Goal: Information Seeking & Learning: Learn about a topic

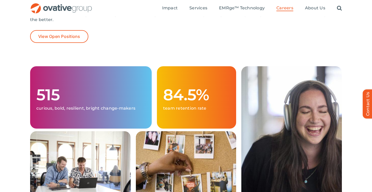
scroll to position [113, 0]
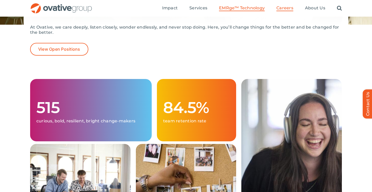
click at [243, 11] on link "EMRge™ Technology" at bounding box center [242, 8] width 46 height 6
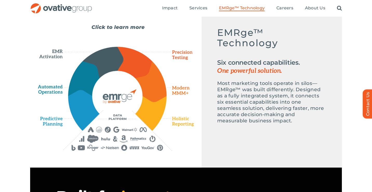
scroll to position [249, 0]
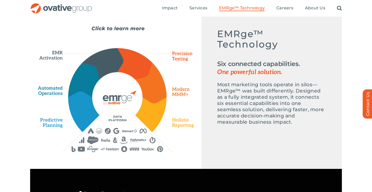
click at [133, 32] on div "Emerge-asset EMRge™ Technology Six connected capabilities. One powerful solutio…" at bounding box center [116, 89] width 156 height 126
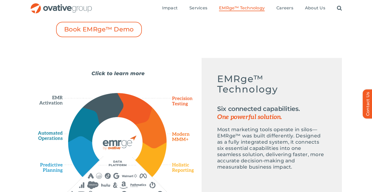
scroll to position [203, 0]
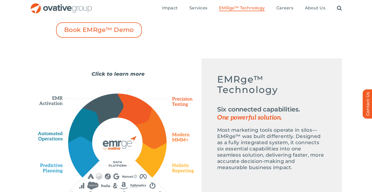
click at [108, 72] on div "Emerge-asset EMRge™ Technology Six connected capabilities. One powerful solutio…" at bounding box center [116, 134] width 156 height 126
click at [80, 161] on icon "Predictive Planning" at bounding box center [84, 157] width 31 height 40
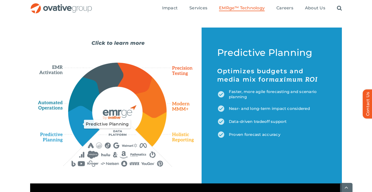
scroll to position [235, 0]
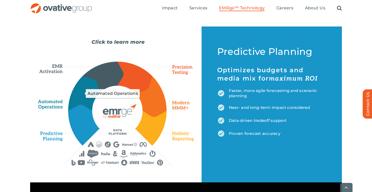
click at [93, 98] on icon "Automated Operations" at bounding box center [84, 93] width 32 height 35
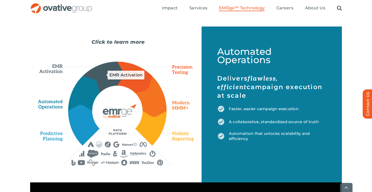
click at [95, 75] on icon "EMR Activation" at bounding box center [103, 76] width 40 height 31
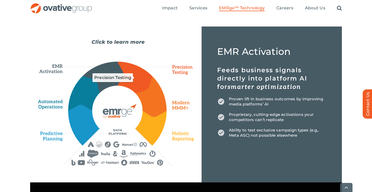
click at [144, 82] on icon "Precision Testing" at bounding box center [134, 77] width 35 height 31
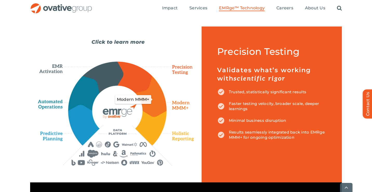
click at [146, 91] on icon "Modern MMM+" at bounding box center [150, 96] width 31 height 41
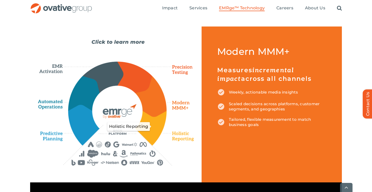
click at [158, 128] on icon "Holistic Reporting" at bounding box center [150, 128] width 31 height 34
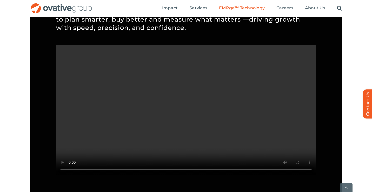
scroll to position [479, 0]
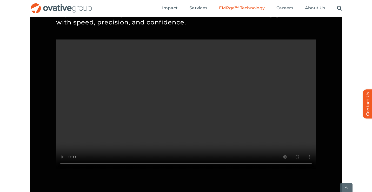
click at [79, 162] on video "Sorry, your browser doesn't support embedded videos." at bounding box center [185, 104] width 259 height 130
click at [272, 114] on video "Sorry, your browser doesn't support embedded videos." at bounding box center [185, 104] width 259 height 130
click at [273, 99] on video "Sorry, your browser doesn't support embedded videos." at bounding box center [185, 104] width 259 height 130
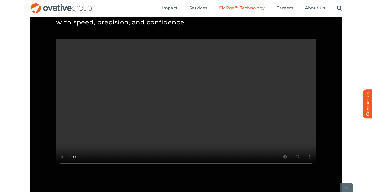
click at [273, 99] on video "Sorry, your browser doesn't support embedded videos." at bounding box center [185, 104] width 259 height 130
click at [266, 101] on video "Sorry, your browser doesn't support embedded videos." at bounding box center [185, 104] width 259 height 130
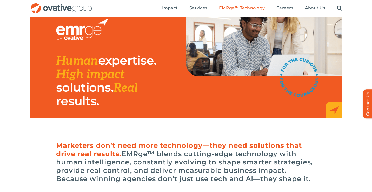
scroll to position [0, 0]
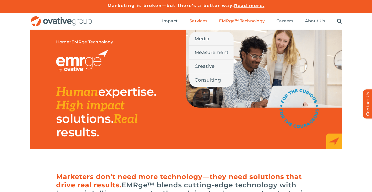
click at [202, 23] on span "Services" at bounding box center [198, 20] width 18 height 5
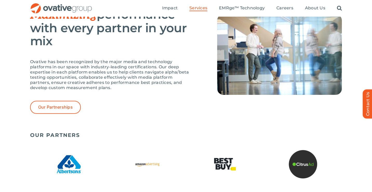
scroll to position [1077, 0]
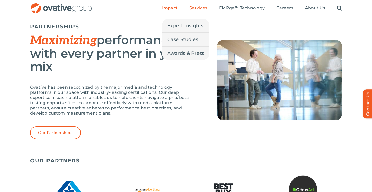
click at [169, 8] on span "Impact" at bounding box center [170, 7] width 16 height 5
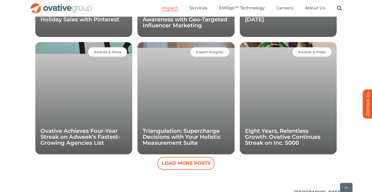
scroll to position [486, 0]
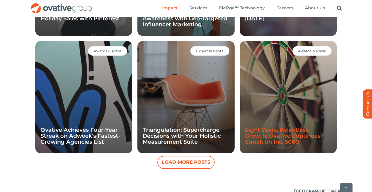
click at [297, 132] on link "Eight Years, Relentless Growth: Ovative Continues Streak on Inc. 5000" at bounding box center [283, 135] width 76 height 18
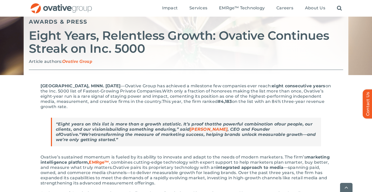
scroll to position [58, 0]
